Goal: Task Accomplishment & Management: Use online tool/utility

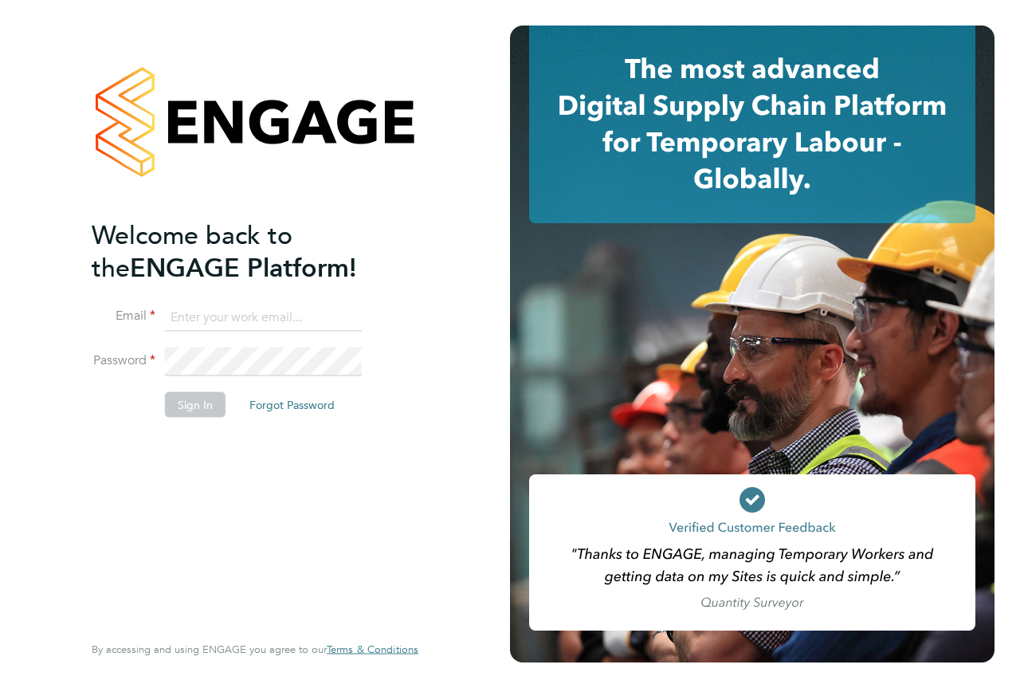
click at [241, 316] on input at bounding box center [263, 317] width 197 height 29
type input "[EMAIL_ADDRESS][PERSON_NAME][DOMAIN_NAME]"
click at [276, 343] on li "Email vendorkeyaccounts2@hays.com" at bounding box center [247, 325] width 311 height 45
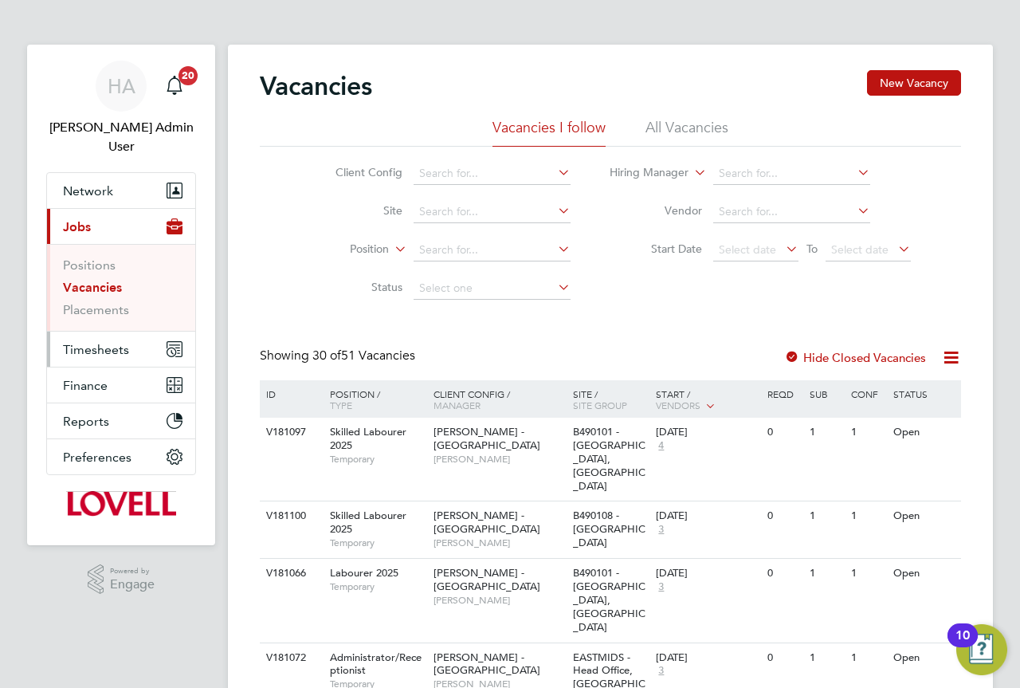
click at [97, 342] on span "Timesheets" at bounding box center [96, 349] width 66 height 15
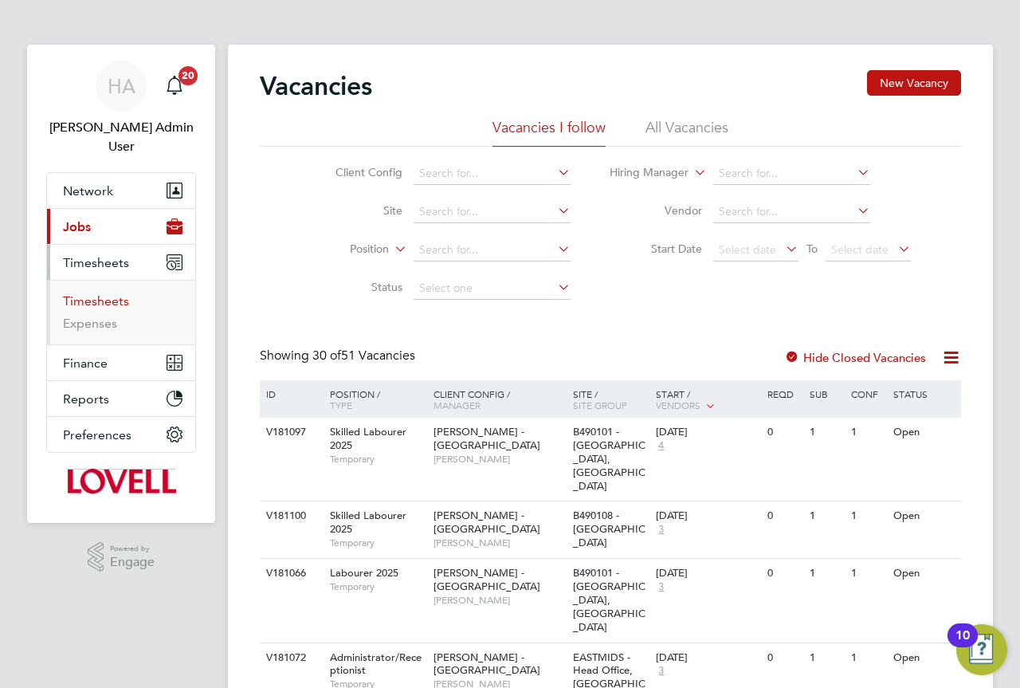
click at [112, 293] on link "Timesheets" at bounding box center [96, 300] width 66 height 15
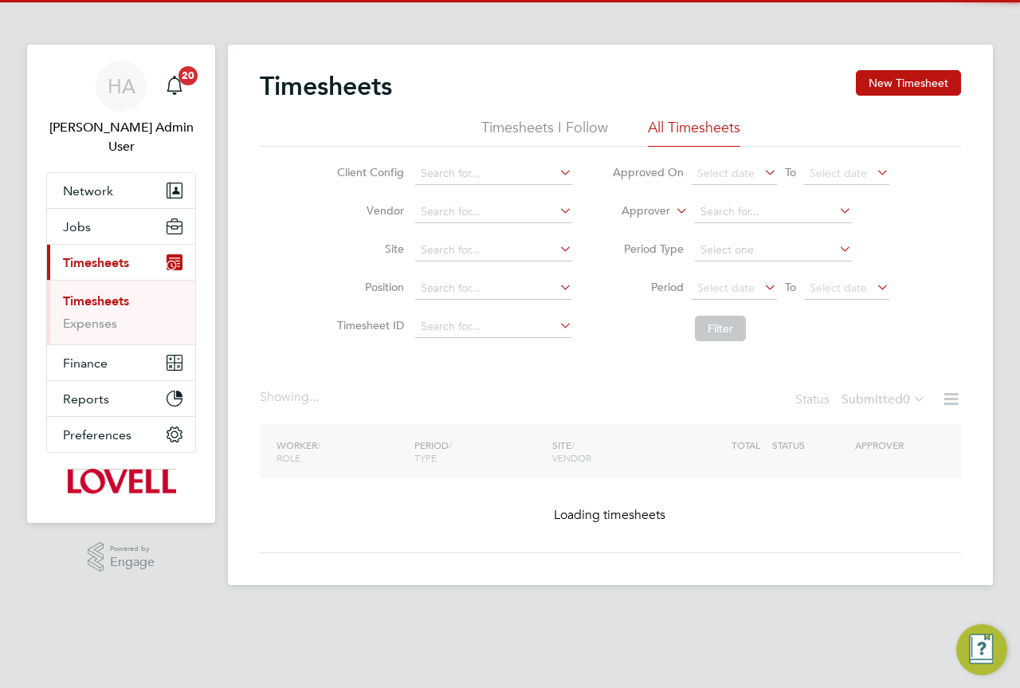
click at [673, 210] on icon at bounding box center [673, 206] width 0 height 14
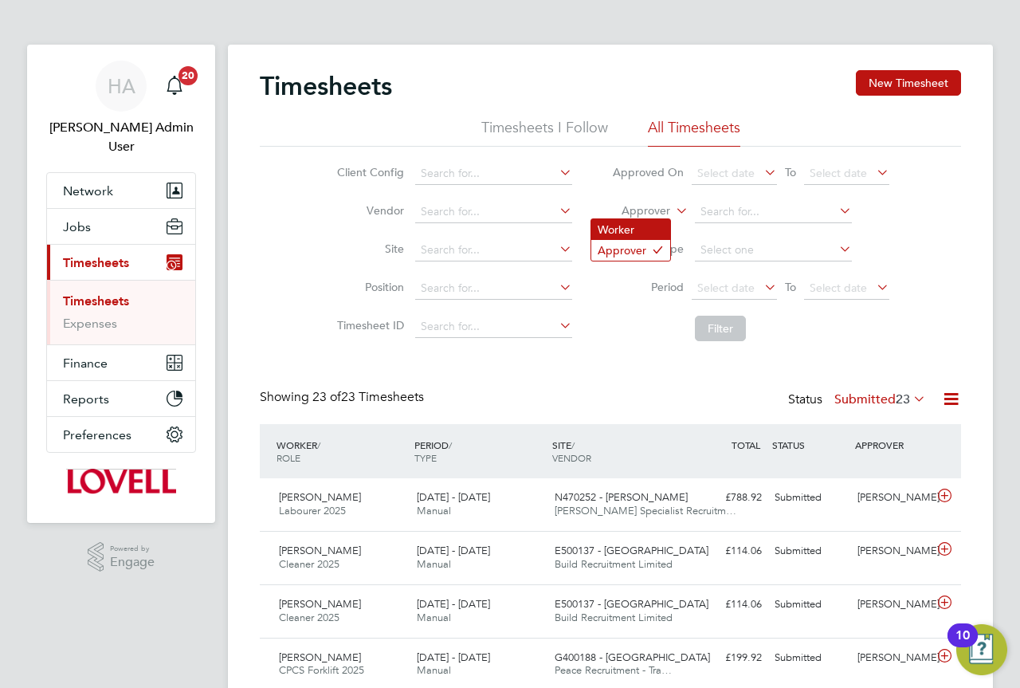
click at [644, 227] on li "Worker" at bounding box center [630, 229] width 79 height 21
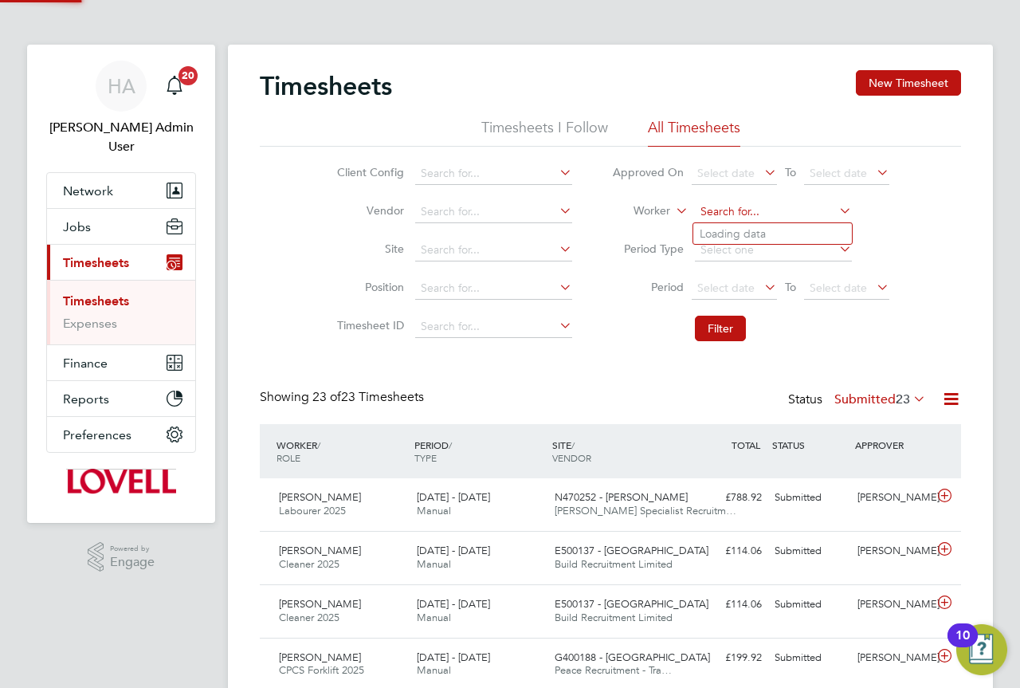
click at [716, 214] on input at bounding box center [773, 212] width 157 height 22
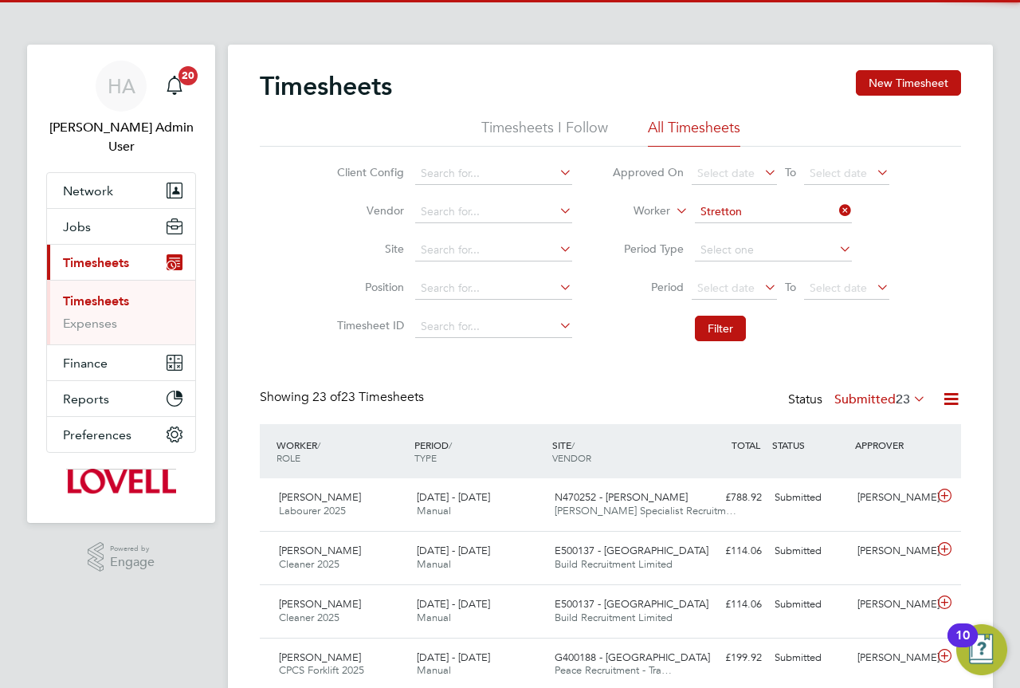
click at [791, 227] on b "Stretton" at bounding box center [812, 234] width 42 height 14
type input "[PERSON_NAME]"
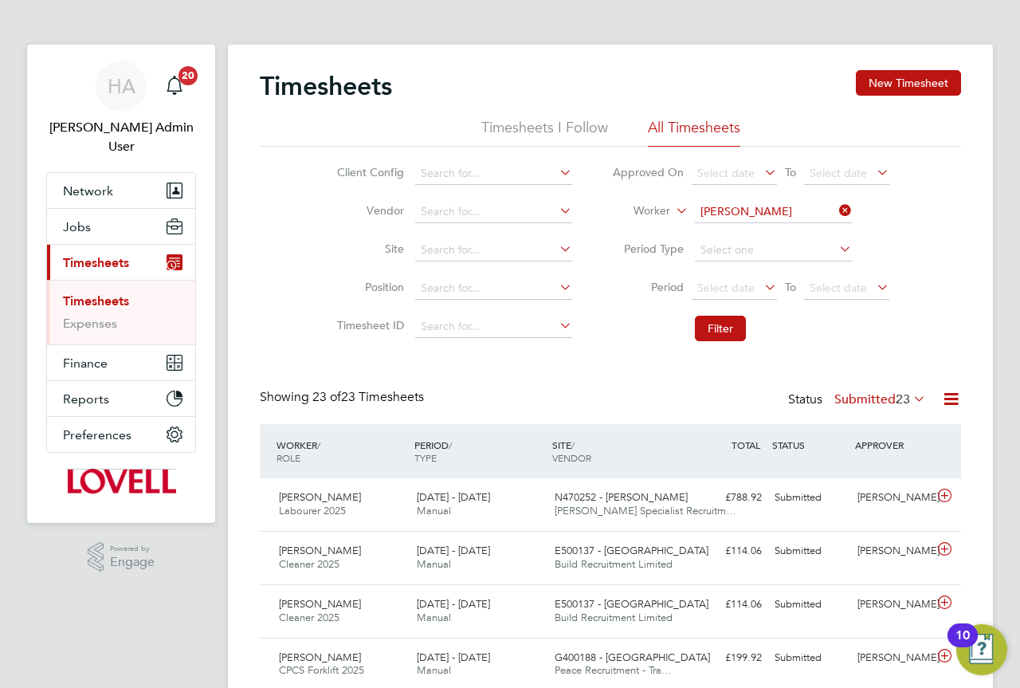
click at [724, 343] on li "Filter" at bounding box center [750, 328] width 317 height 41
click at [720, 326] on button "Filter" at bounding box center [720, 328] width 51 height 25
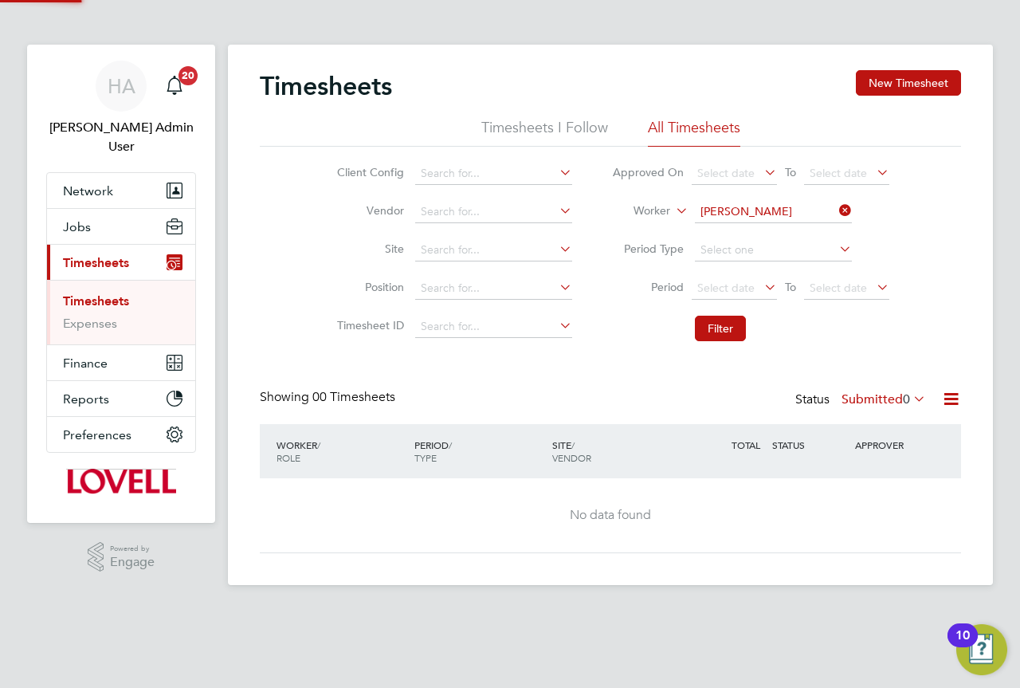
click at [858, 390] on div "Status Submitted 0" at bounding box center [862, 400] width 134 height 22
click at [869, 392] on label "Submitted 0" at bounding box center [883, 399] width 84 height 16
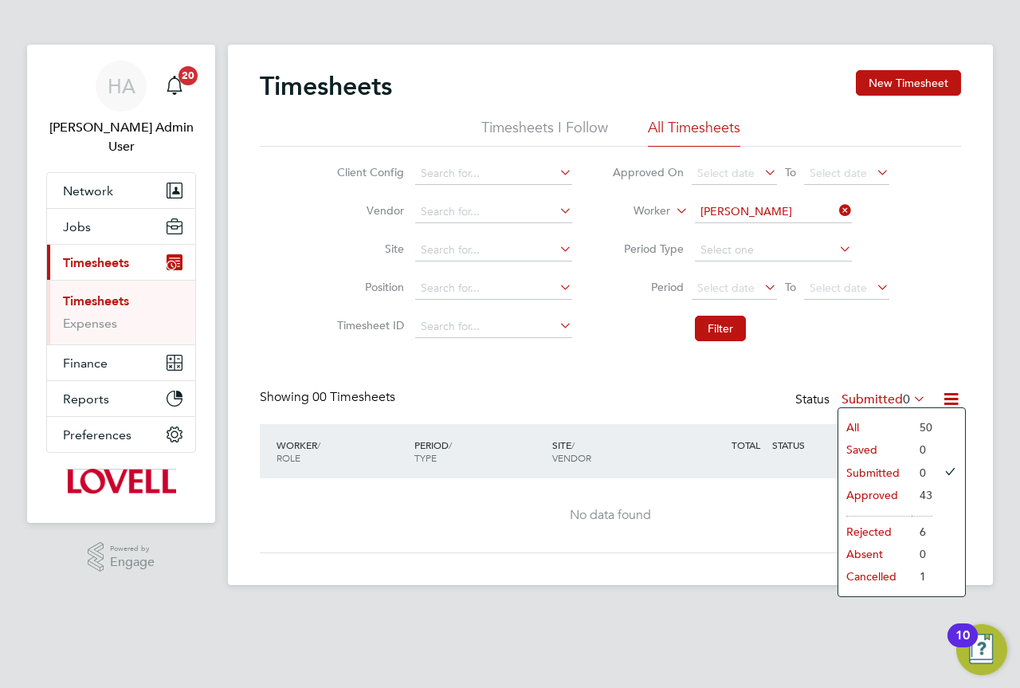
click at [869, 422] on li "All" at bounding box center [874, 427] width 73 height 22
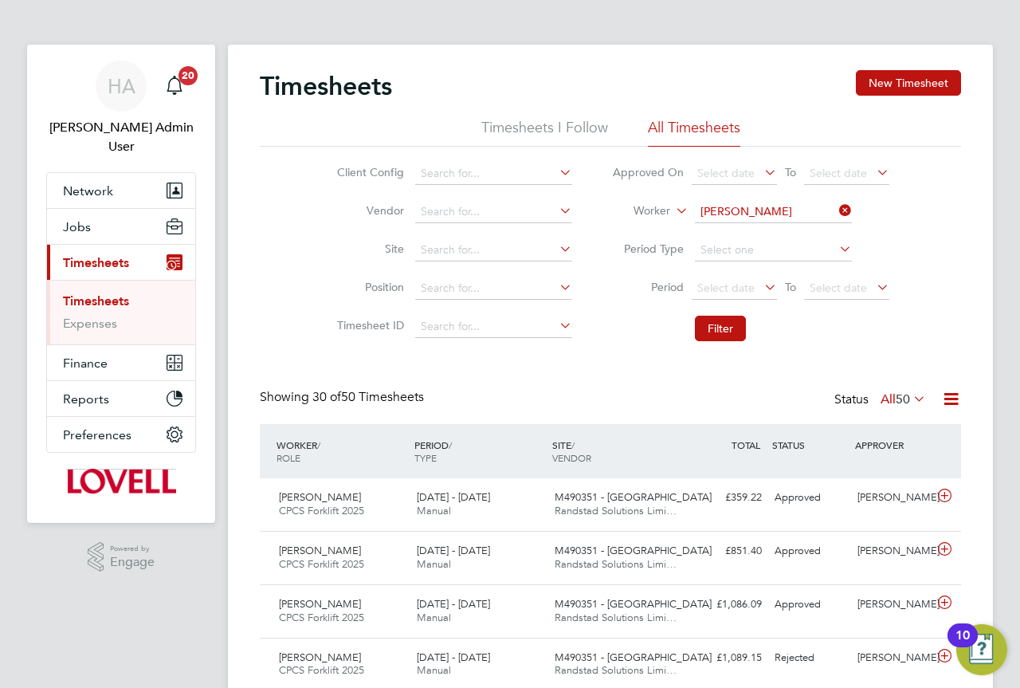
click at [836, 206] on icon at bounding box center [836, 210] width 0 height 22
click at [827, 206] on input at bounding box center [773, 212] width 157 height 22
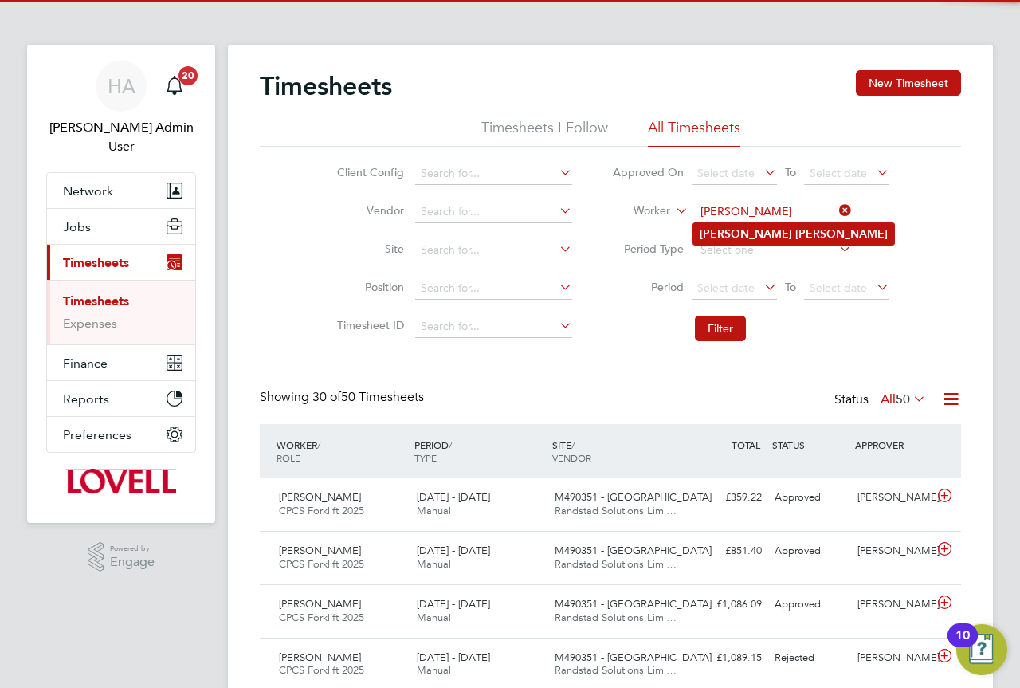
click at [776, 232] on li "[PERSON_NAME]" at bounding box center [793, 234] width 201 height 22
type input "[PERSON_NAME]"
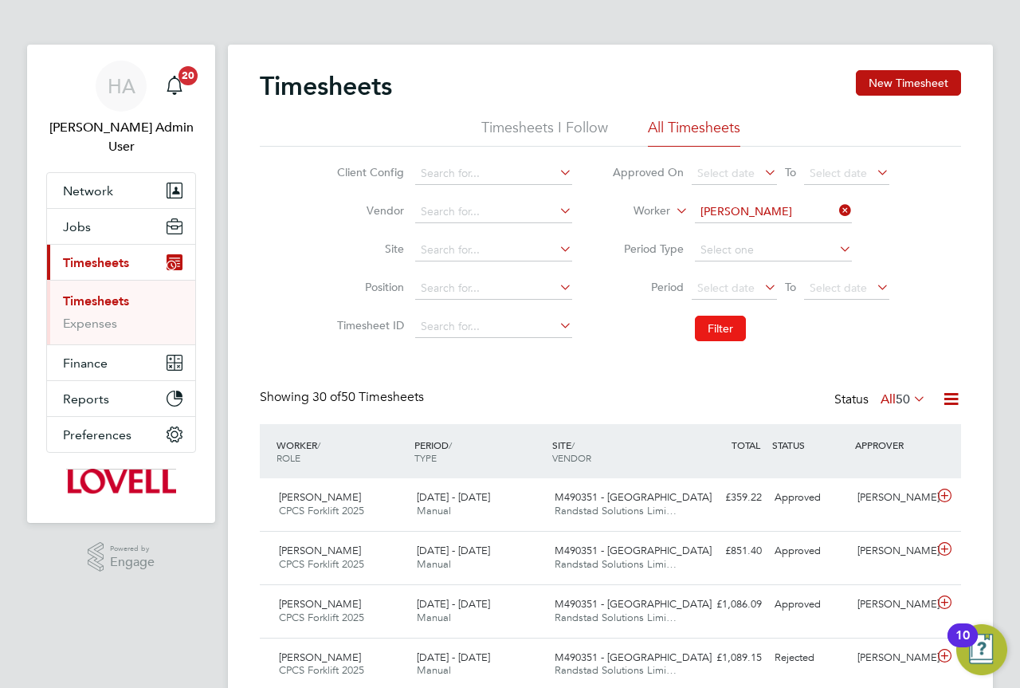
click at [741, 319] on button "Filter" at bounding box center [720, 328] width 51 height 25
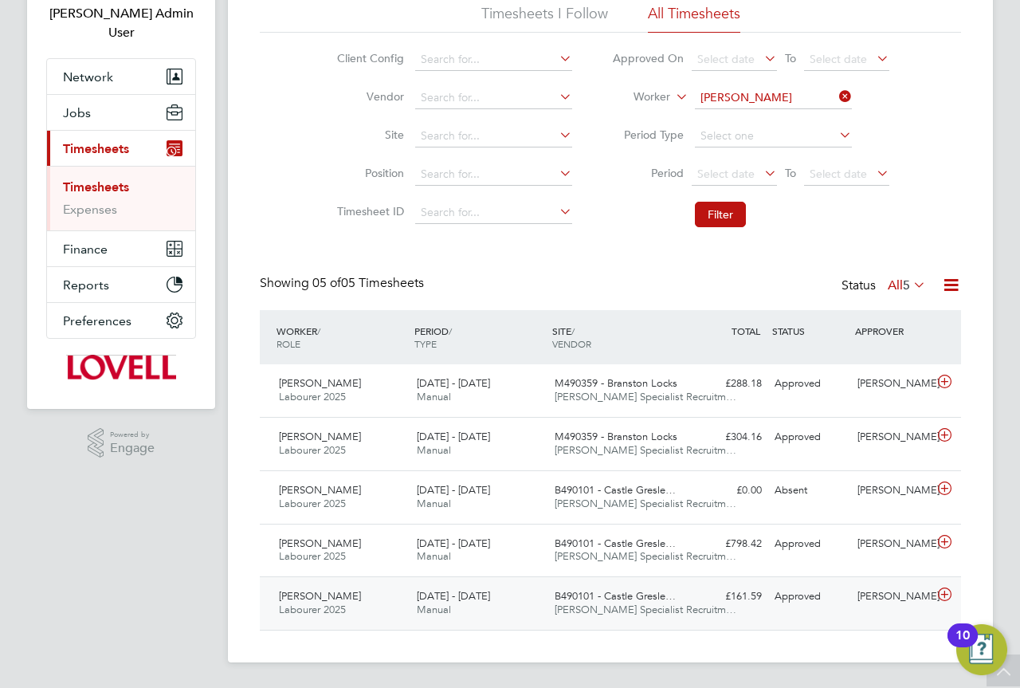
click at [520, 588] on div "[DATE] - [DATE] Manual" at bounding box center [479, 603] width 138 height 40
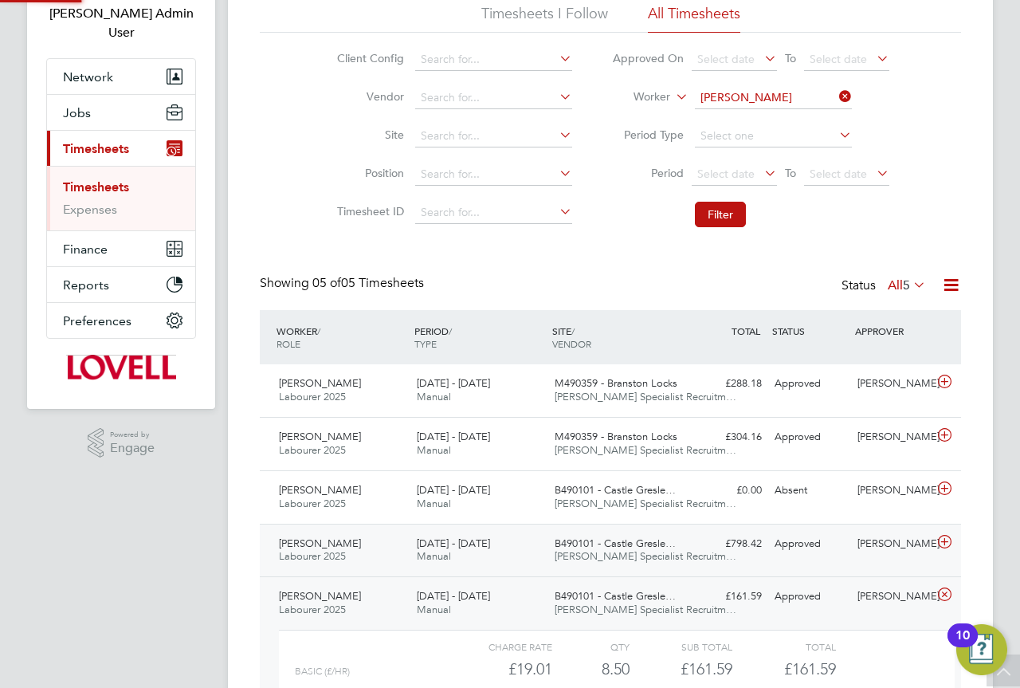
scroll to position [27, 155]
click at [523, 564] on div "[DATE] - [DATE] Manual" at bounding box center [479, 551] width 138 height 40
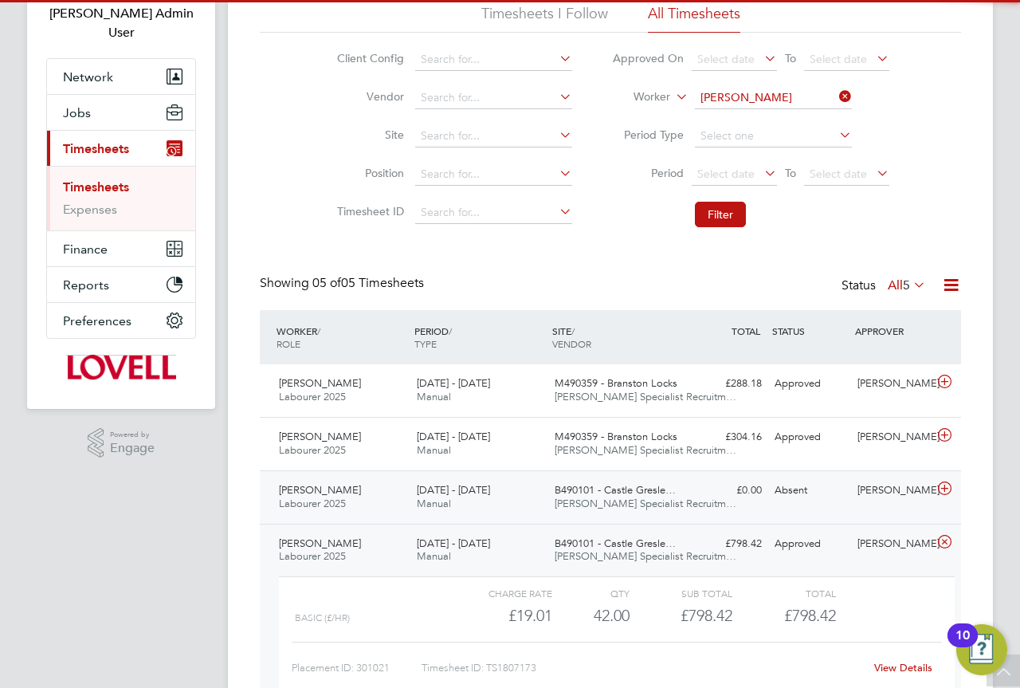
click at [522, 509] on div "[DATE] - [DATE] Manual" at bounding box center [479, 497] width 138 height 40
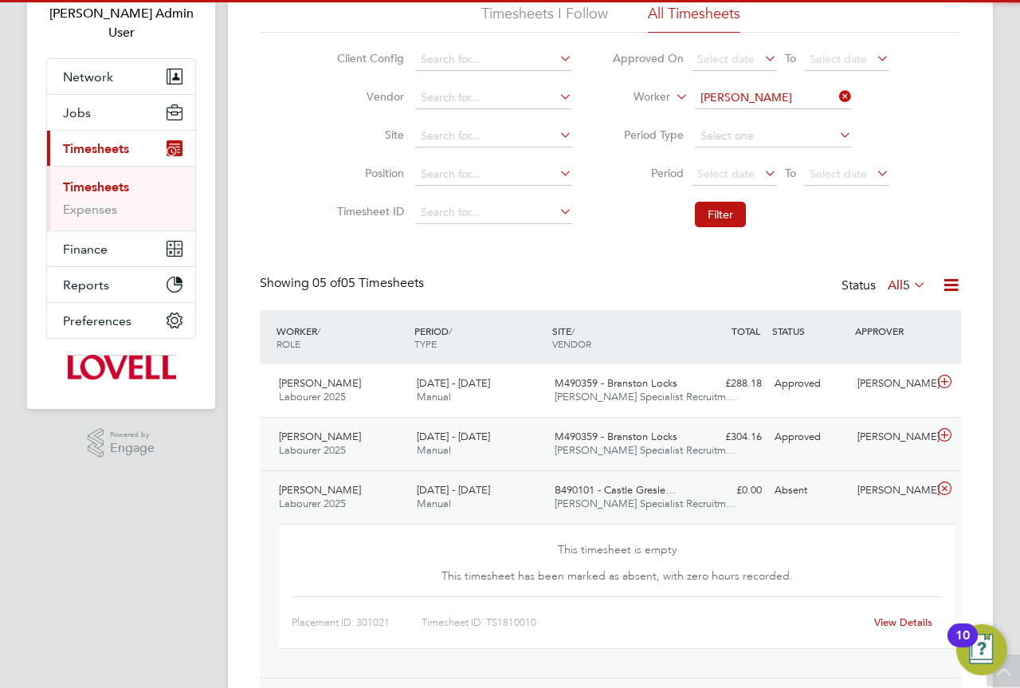
click at [523, 462] on div "[DATE] - [DATE] Manual" at bounding box center [479, 444] width 138 height 40
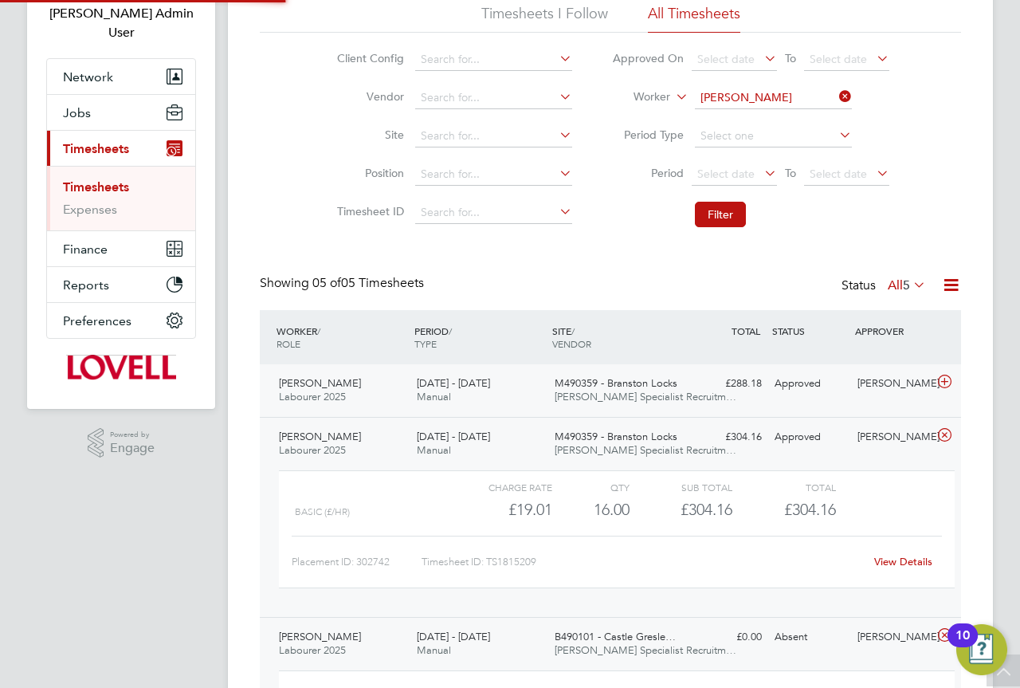
click at [515, 399] on div "[DATE] - [DATE] Manual" at bounding box center [479, 391] width 138 height 40
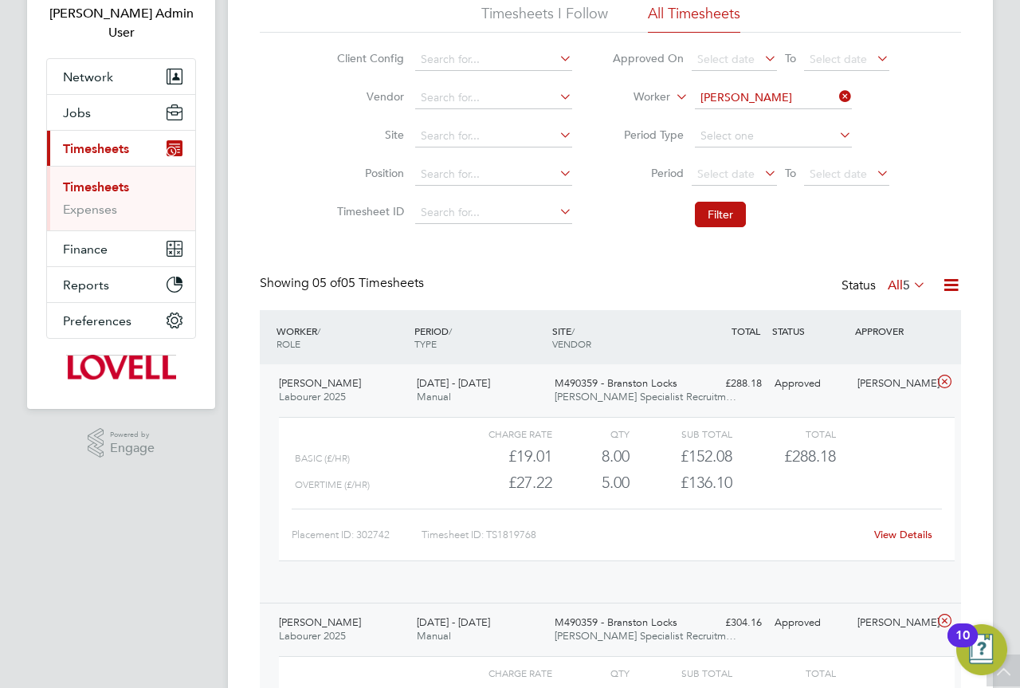
scroll to position [8, 8]
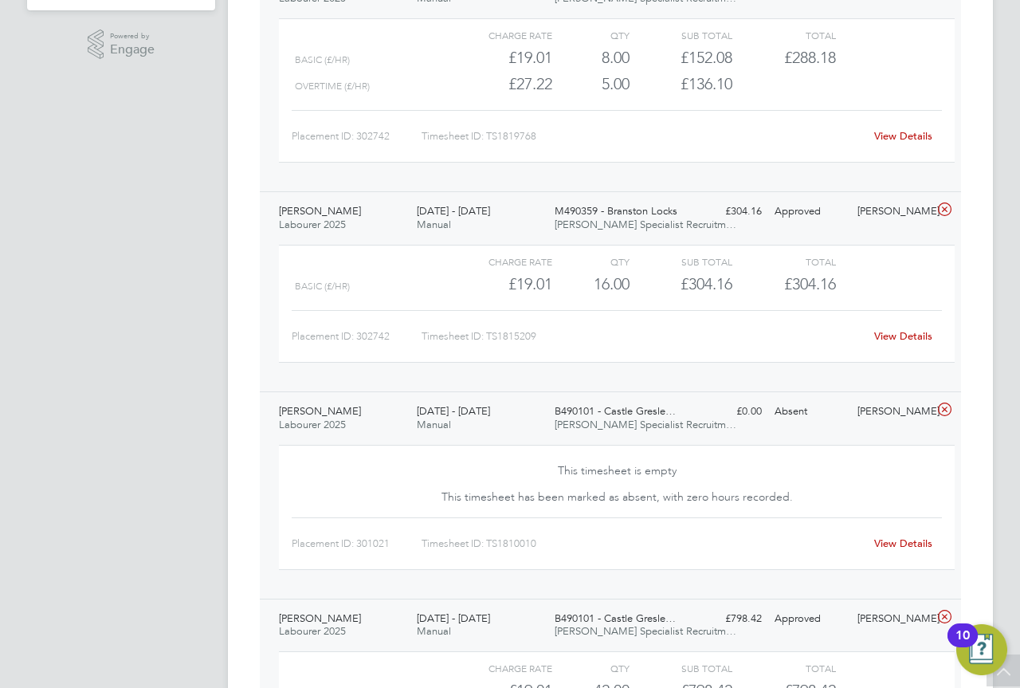
click at [488, 429] on div "[DATE] - [DATE] Manual" at bounding box center [479, 418] width 138 height 40
